Goal: Task Accomplishment & Management: Manage account settings

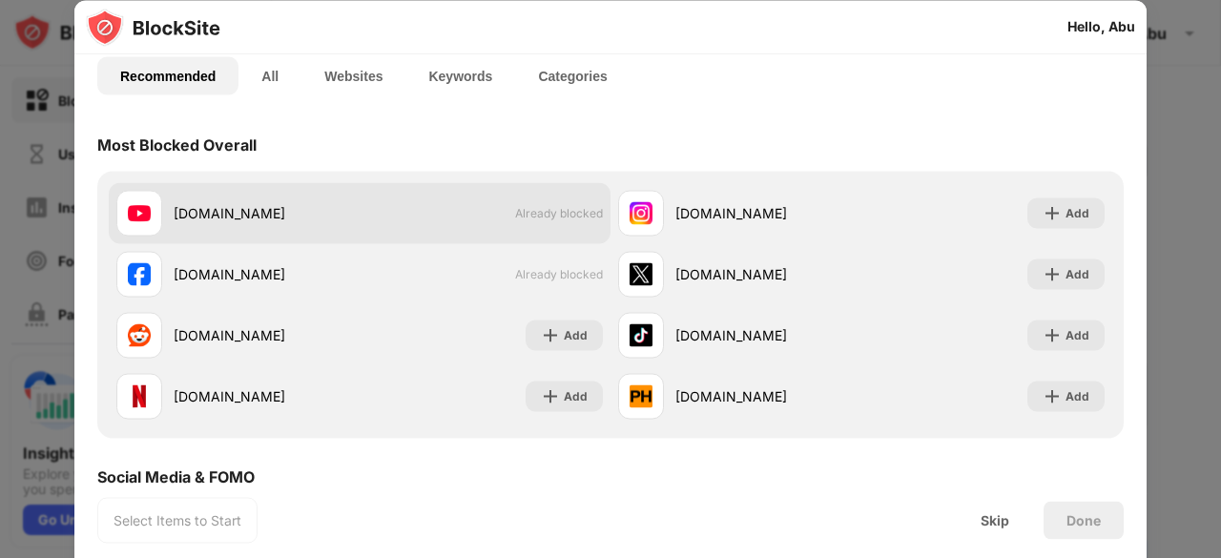
scroll to position [125, 0]
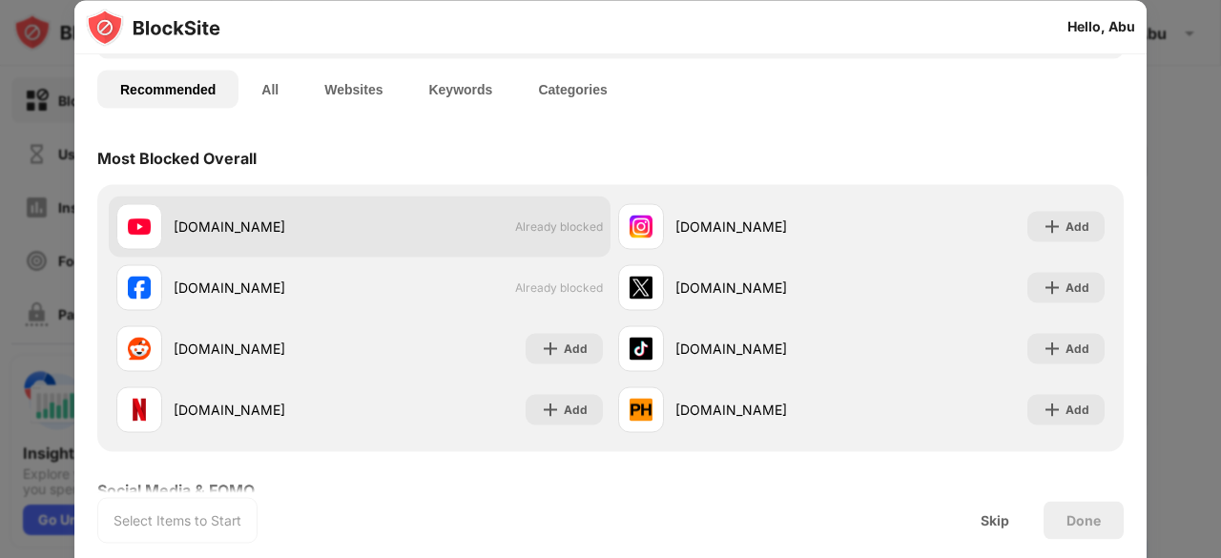
click at [532, 211] on div "youtube.com Already blocked" at bounding box center [360, 226] width 502 height 61
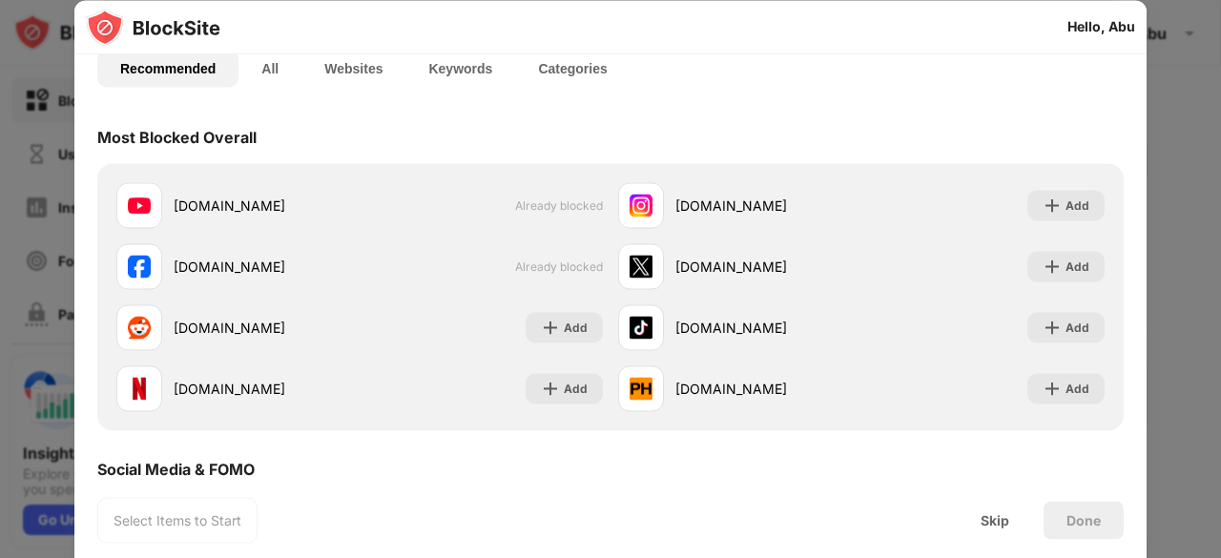
scroll to position [147, 0]
click at [977, 514] on div "Skip" at bounding box center [995, 520] width 74 height 38
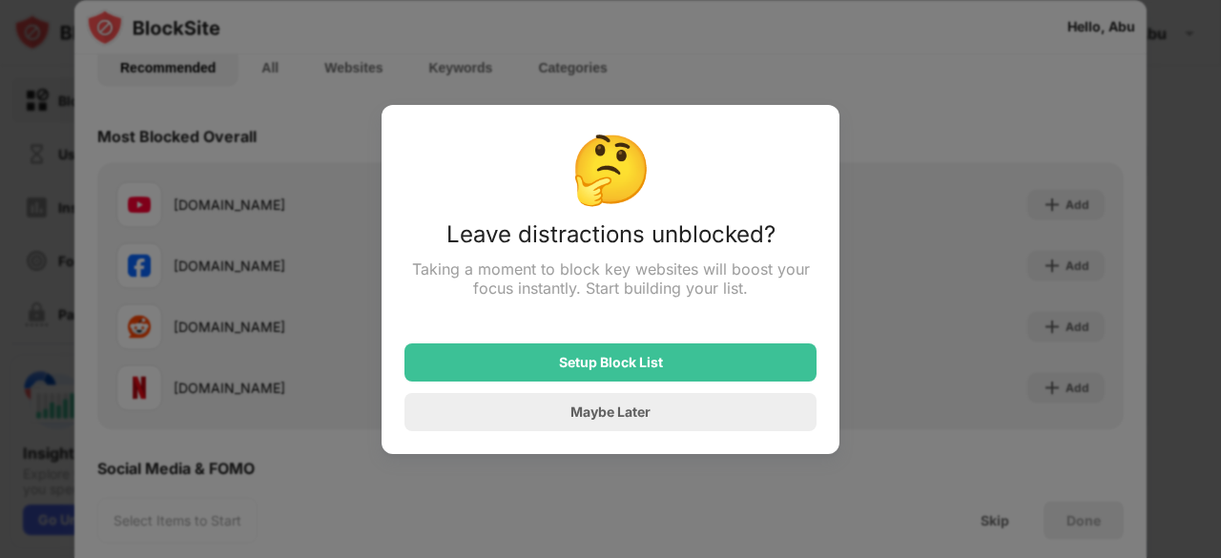
click at [888, 488] on div at bounding box center [610, 279] width 1221 height 558
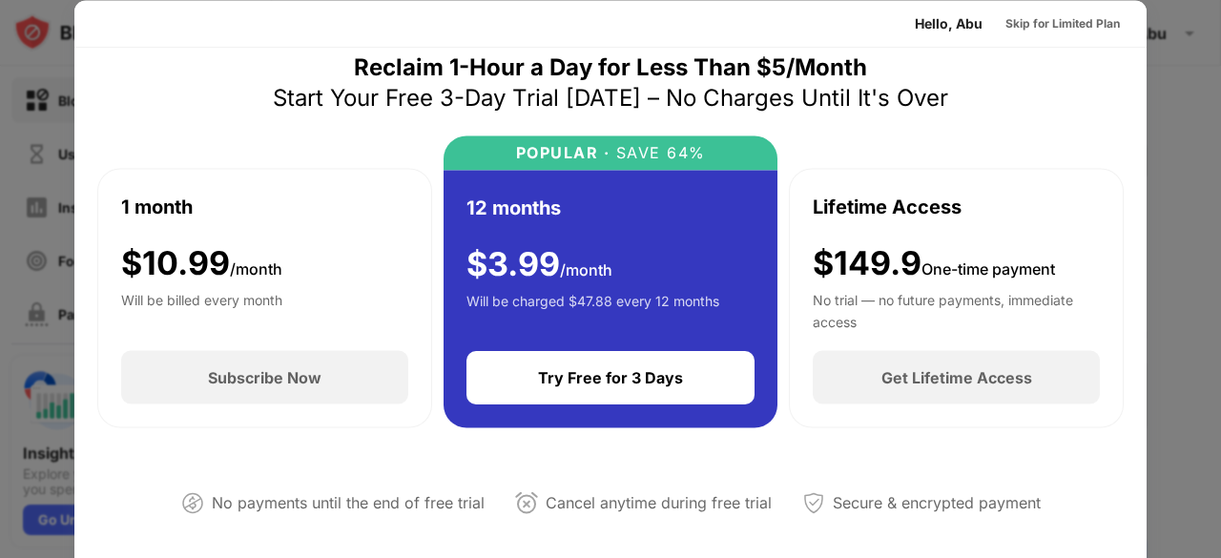
scroll to position [0, 0]
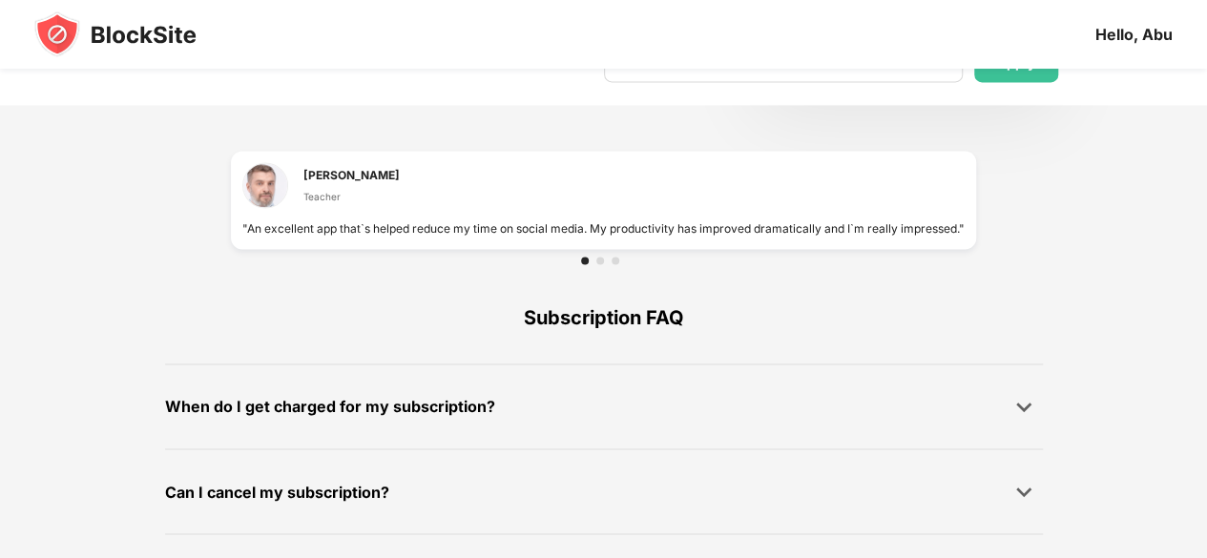
scroll to position [1395, 0]
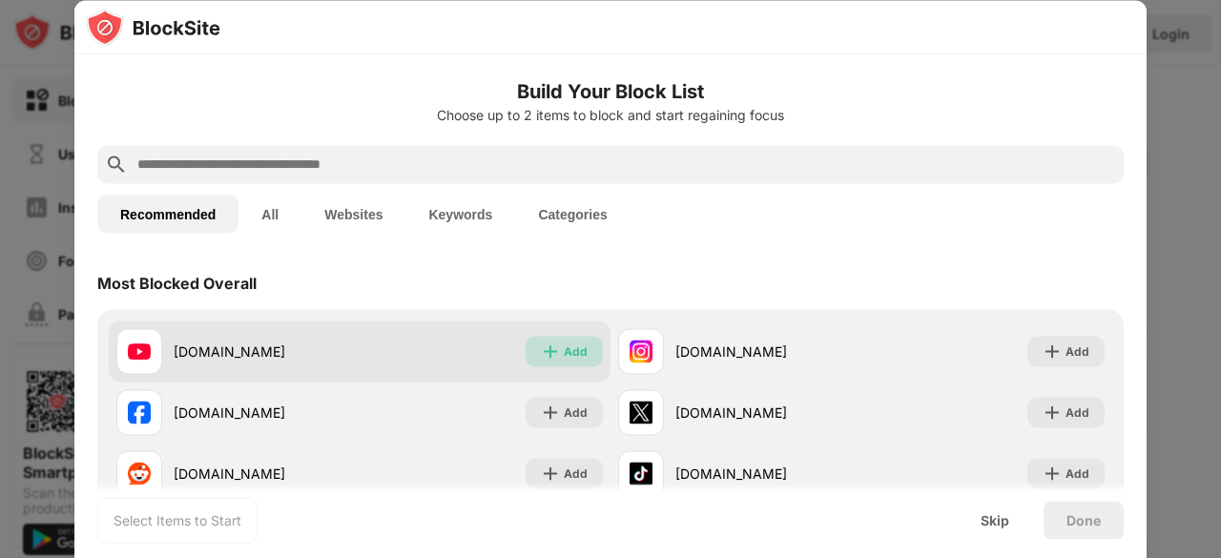
click at [541, 350] on img at bounding box center [550, 351] width 19 height 19
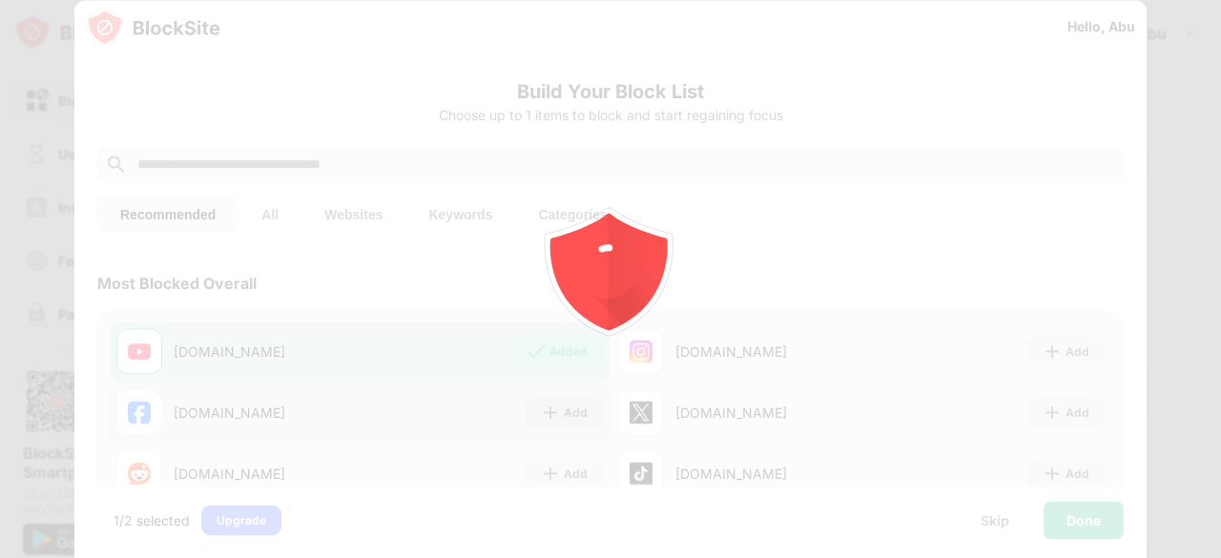
click at [557, 412] on body "Block Sites Usage Limit Insights Focus Mode Password Protection Custom Block Pa…" at bounding box center [610, 279] width 1221 height 558
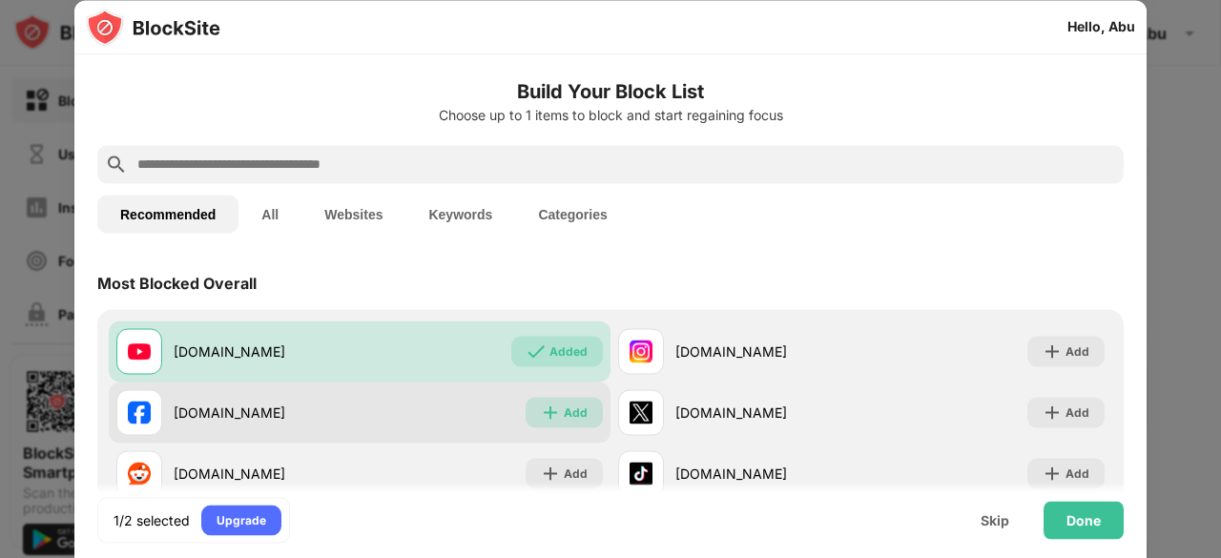
click at [564, 412] on div "Add" at bounding box center [576, 412] width 24 height 19
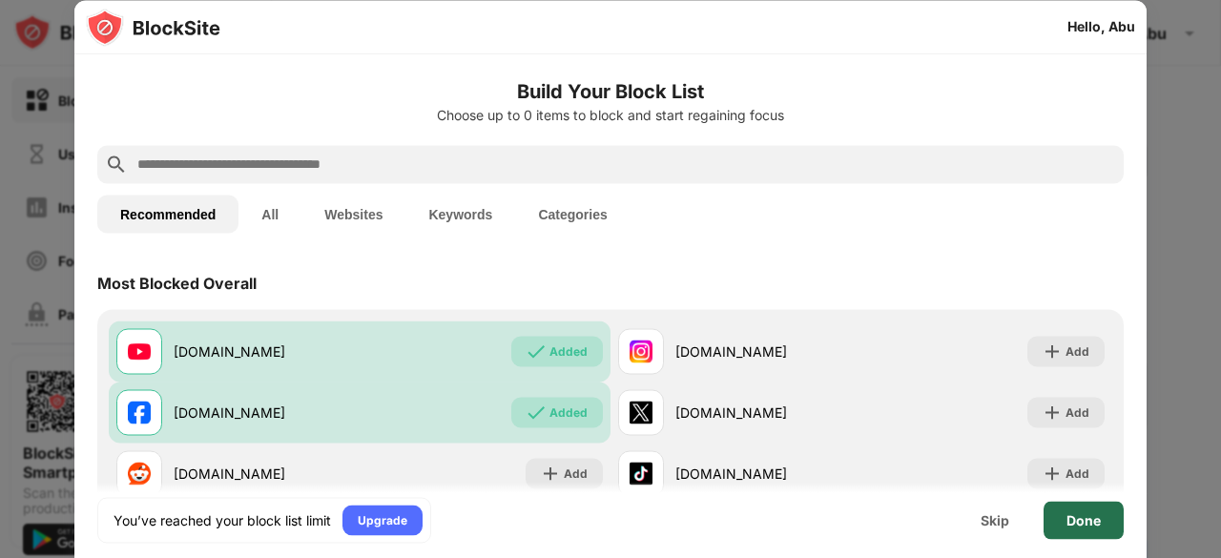
click at [1086, 510] on div "Done" at bounding box center [1084, 520] width 80 height 38
